Goal: Information Seeking & Learning: Check status

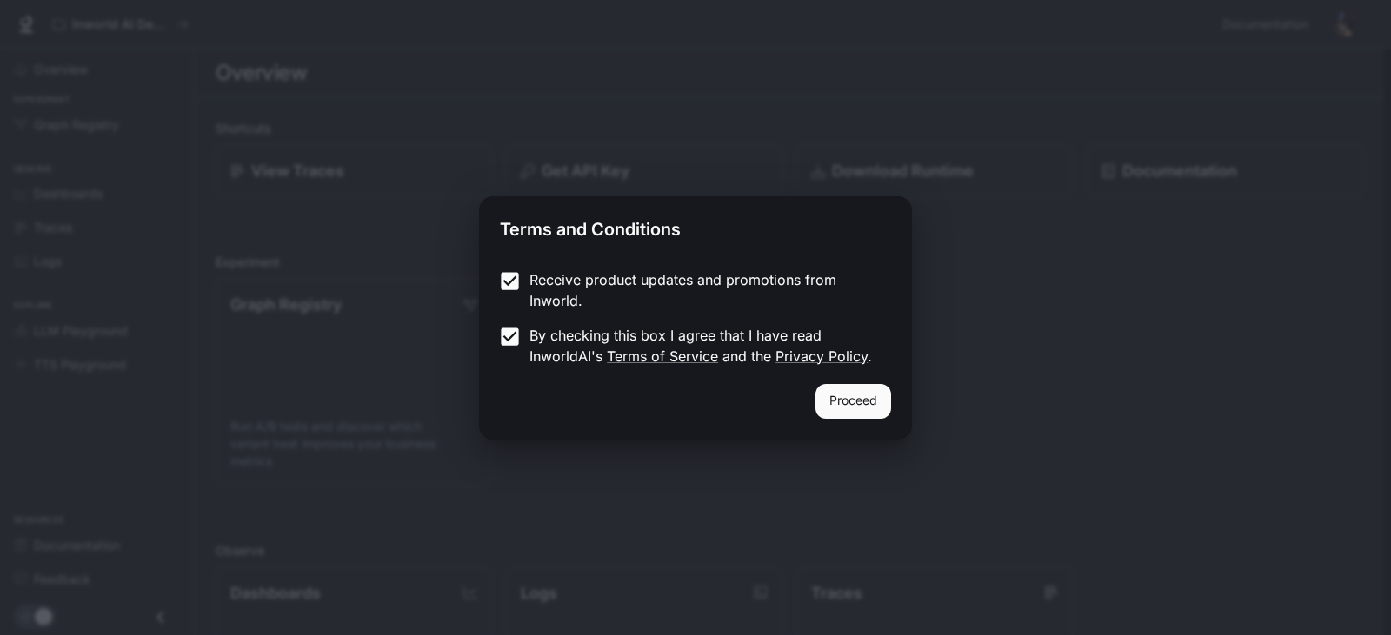
click at [880, 389] on button "Proceed" at bounding box center [853, 401] width 76 height 35
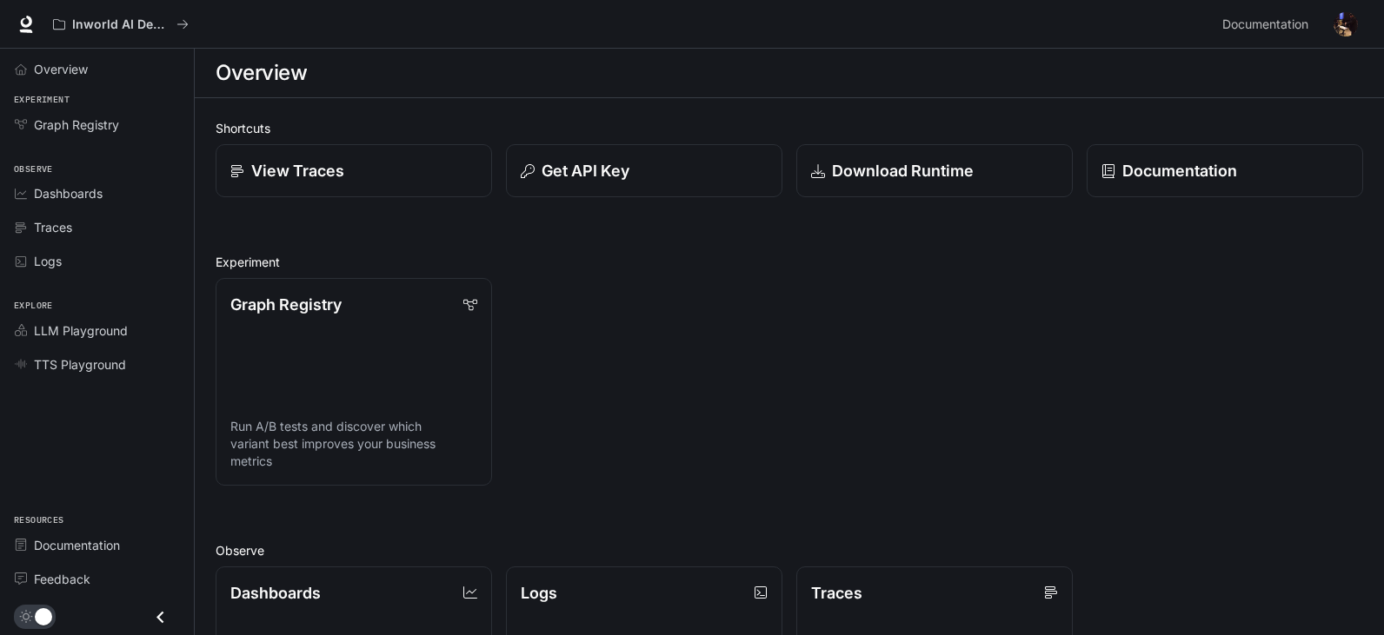
click at [242, 167] on div "View Traces" at bounding box center [353, 170] width 247 height 23
